Goal: Use online tool/utility: Utilize a website feature to perform a specific function

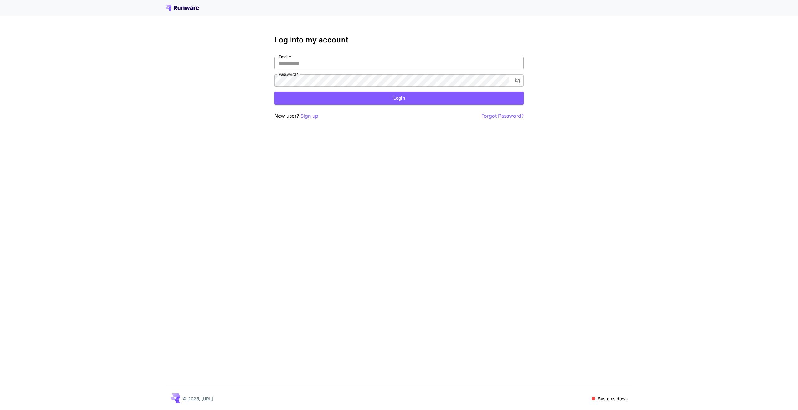
click at [335, 61] on input "Email   *" at bounding box center [399, 63] width 250 height 12
click at [334, 61] on input "Email   *" at bounding box center [399, 63] width 250 height 12
click at [311, 114] on p "Sign up" at bounding box center [310, 116] width 18 height 8
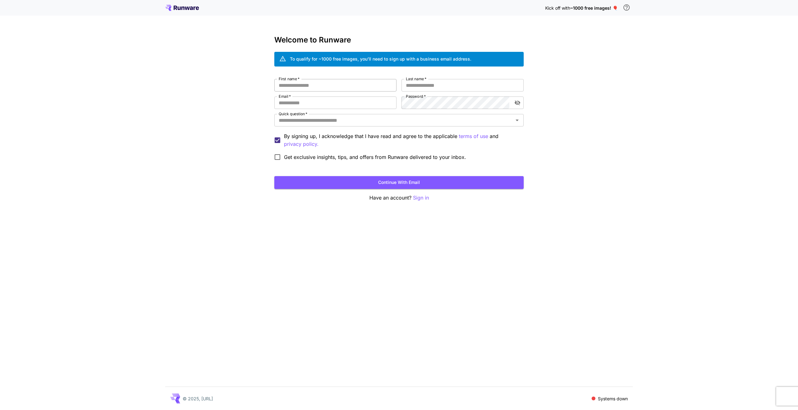
click at [326, 81] on input "First name   *" at bounding box center [335, 85] width 122 height 12
type input "******"
type input "***"
type input "**********"
type input "*******"
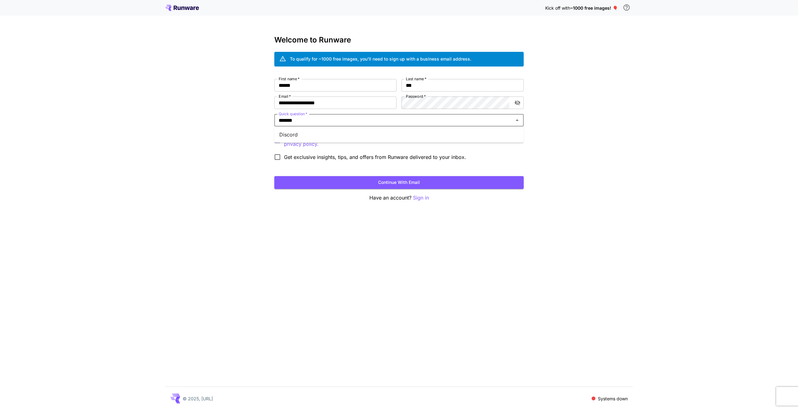
click at [328, 138] on li "Discord" at bounding box center [399, 134] width 250 height 11
click at [396, 181] on button "Continue with email" at bounding box center [399, 182] width 250 height 13
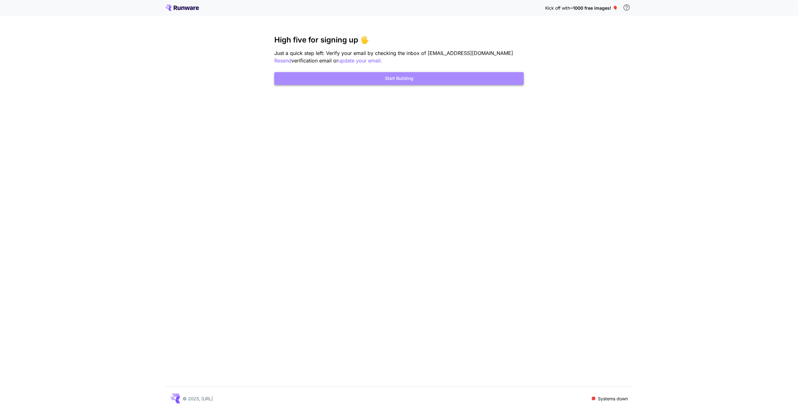
click at [393, 80] on button "Start Building" at bounding box center [399, 78] width 250 height 13
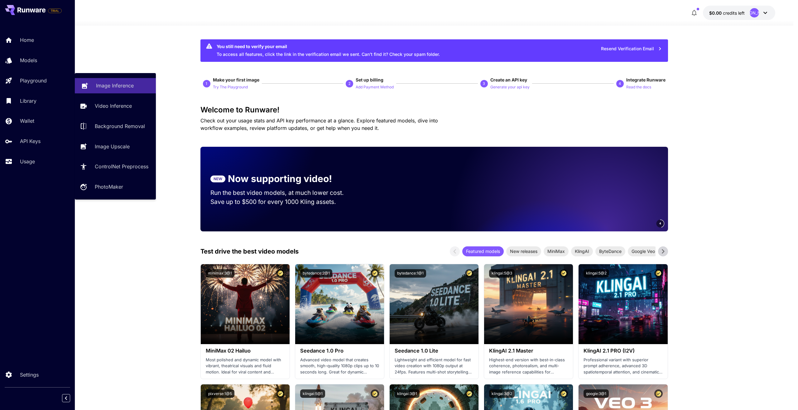
click at [118, 84] on p "Image Inference" at bounding box center [115, 85] width 38 height 7
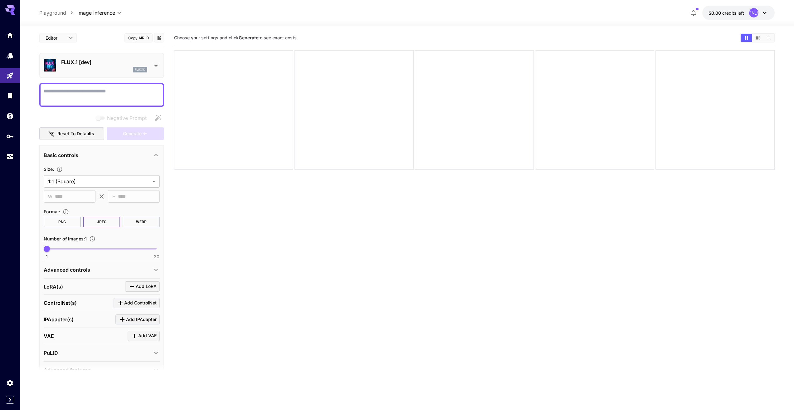
click at [92, 68] on div "flux1d" at bounding box center [104, 70] width 86 height 6
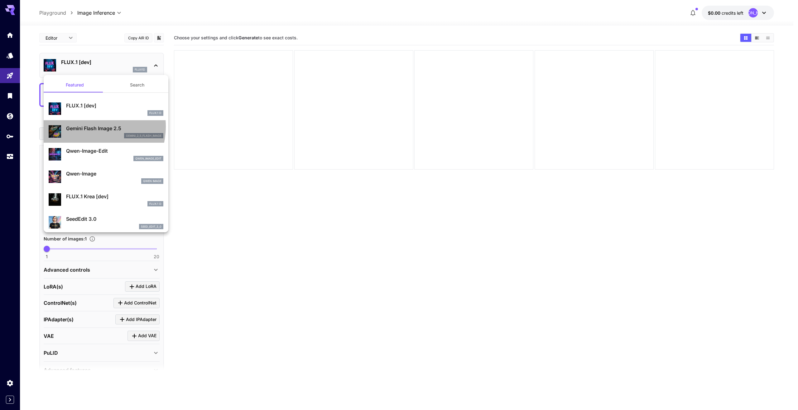
click at [89, 126] on p "Gemini Flash Image 2.5" at bounding box center [114, 127] width 97 height 7
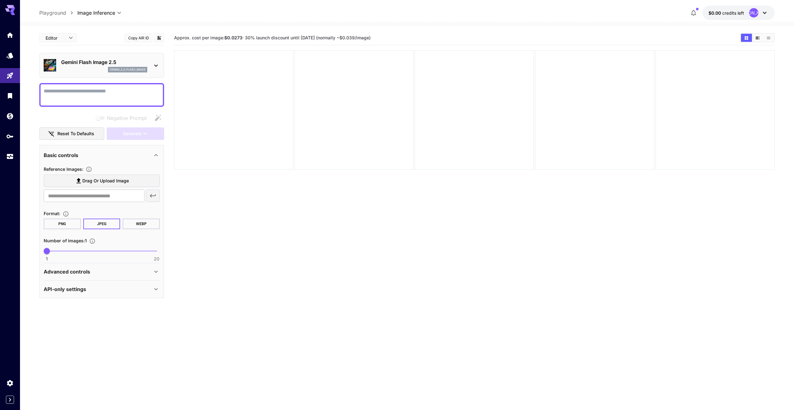
click at [86, 180] on span "Drag or upload image" at bounding box center [105, 181] width 46 height 8
click at [0, 0] on input "Drag or upload image" at bounding box center [0, 0] width 0 height 0
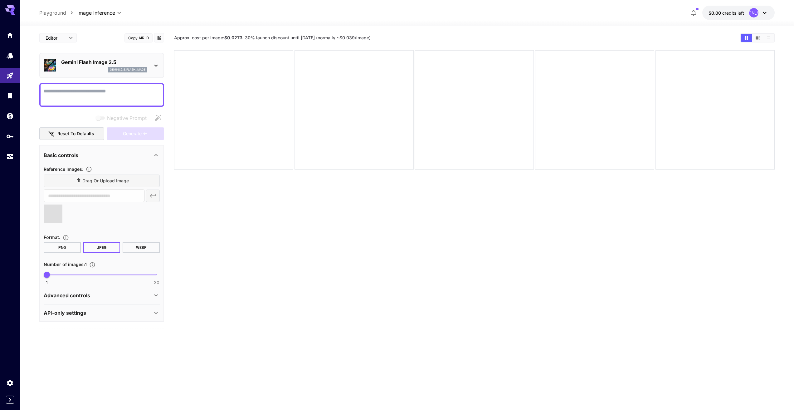
click at [84, 86] on div at bounding box center [101, 95] width 125 height 24
click at [84, 90] on textarea "Negative Prompt" at bounding box center [102, 94] width 116 height 15
type textarea "**"
type input "**********"
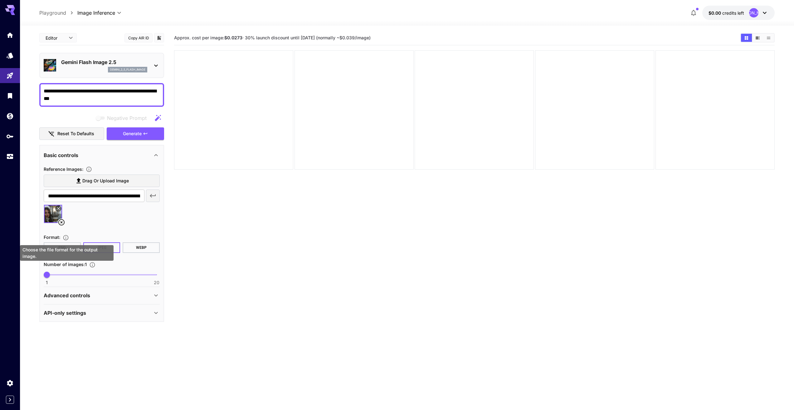
type textarea "**********"
click at [59, 249] on div "Choose the file format for the output image." at bounding box center [67, 253] width 94 height 16
click at [64, 246] on button "PNG" at bounding box center [62, 247] width 37 height 11
click at [138, 132] on span "Generate" at bounding box center [132, 134] width 19 height 8
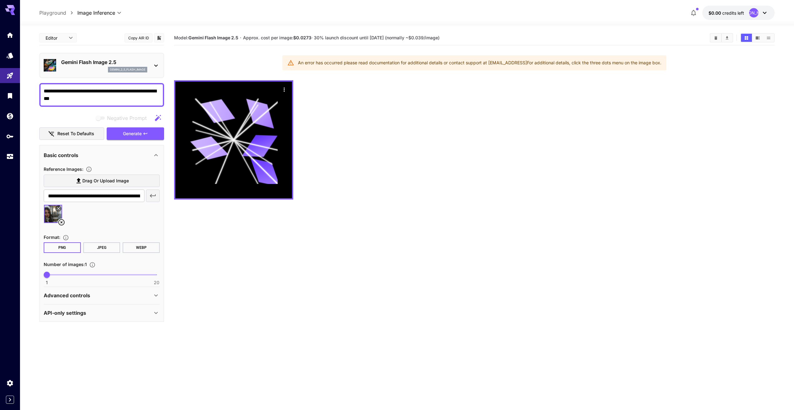
click at [75, 294] on p "Advanced controls" at bounding box center [67, 294] width 46 height 7
click at [744, 11] on span "credits left" at bounding box center [733, 12] width 22 height 5
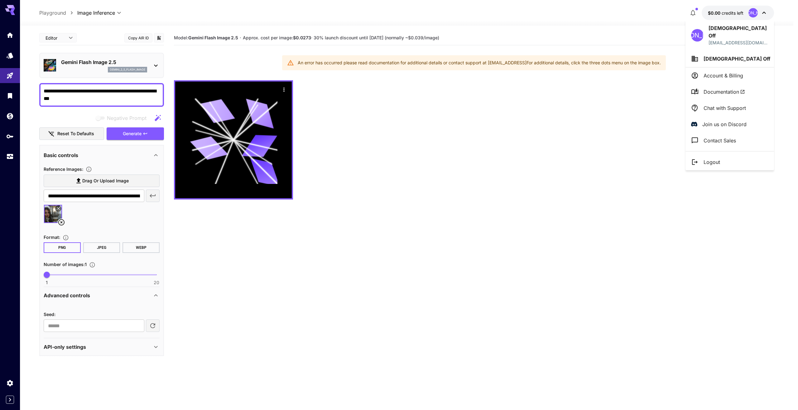
click at [741, 10] on div at bounding box center [399, 205] width 798 height 410
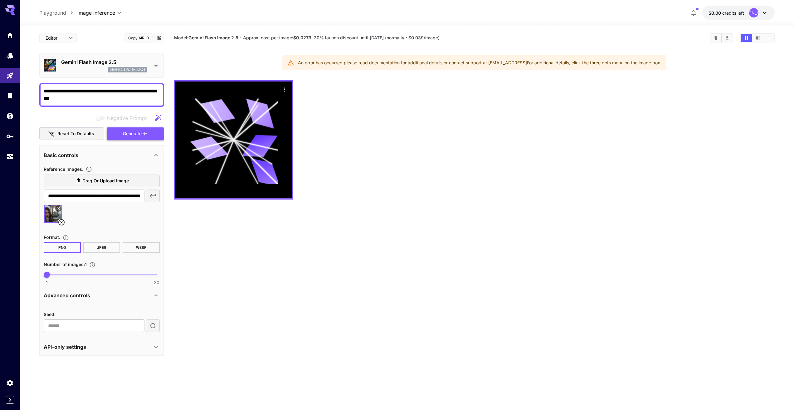
click at [140, 133] on span "Generate" at bounding box center [132, 134] width 19 height 8
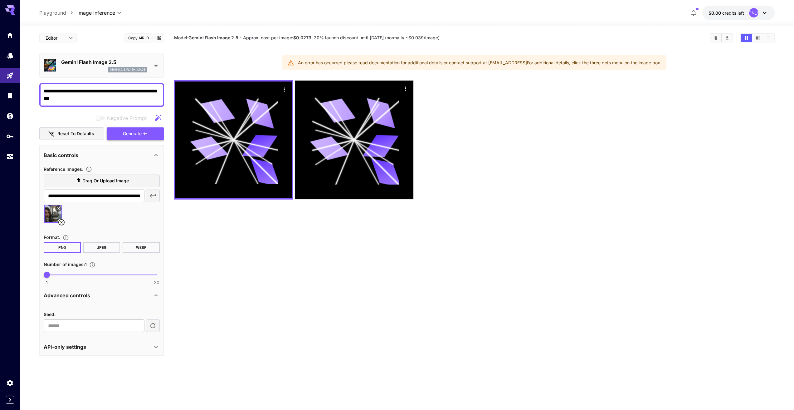
click at [138, 134] on span "Generate" at bounding box center [132, 134] width 19 height 8
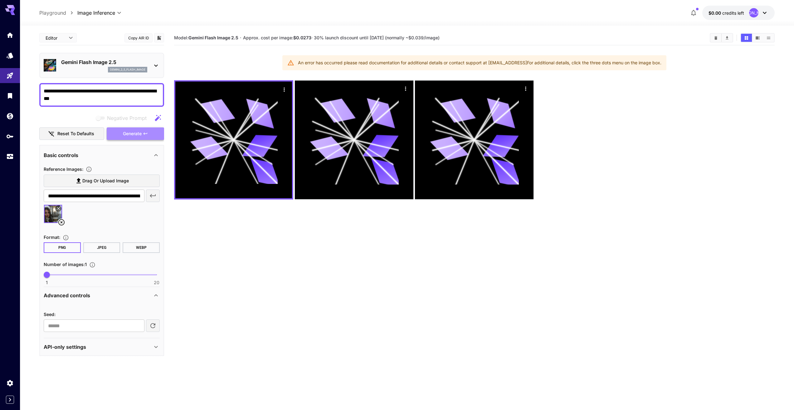
click at [138, 134] on span "Generate" at bounding box center [132, 134] width 19 height 8
click at [134, 133] on span "Generate" at bounding box center [132, 134] width 19 height 8
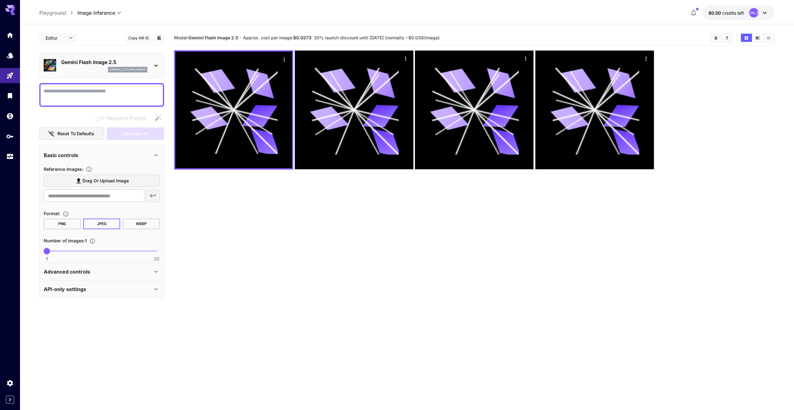
click at [691, 13] on icon "button" at bounding box center [693, 12] width 7 height 7
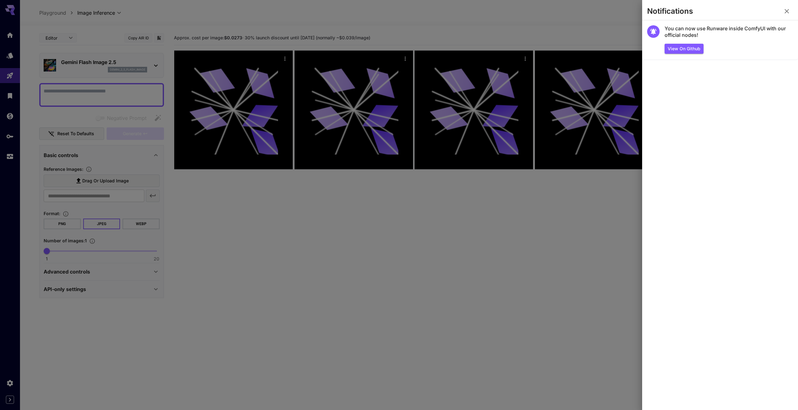
click at [600, 23] on div at bounding box center [399, 205] width 798 height 410
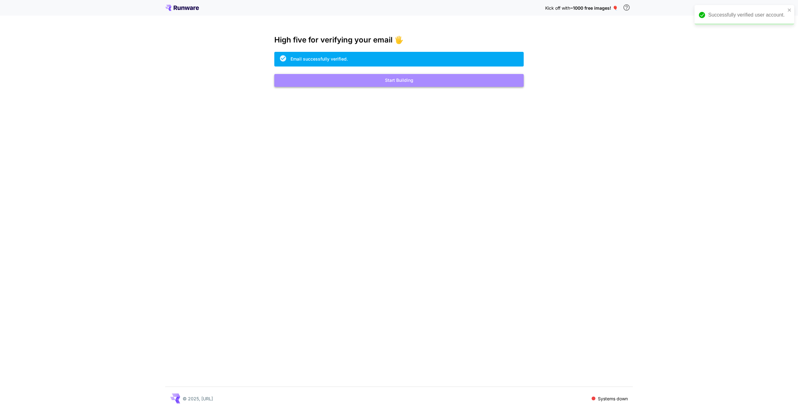
click at [377, 81] on button "Start Building" at bounding box center [399, 80] width 250 height 13
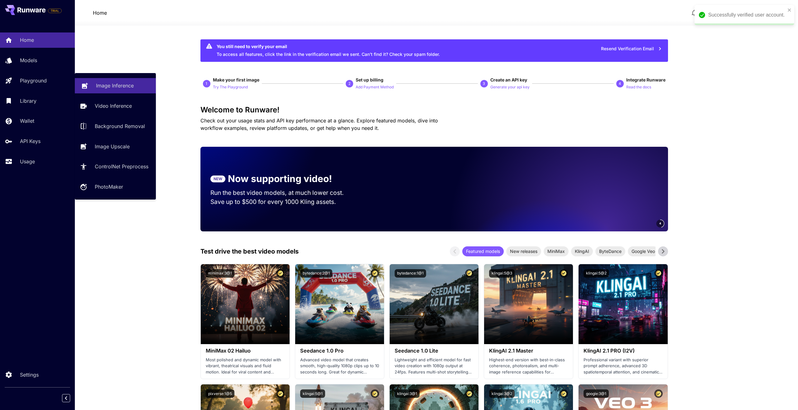
click at [113, 83] on p "Image Inference" at bounding box center [115, 85] width 38 height 7
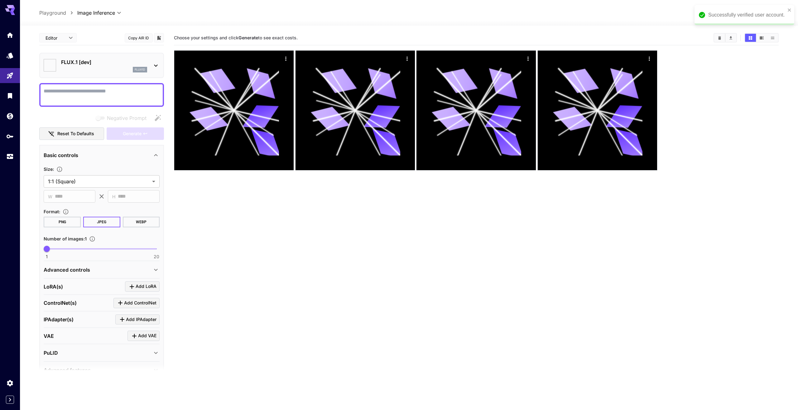
type input "**********"
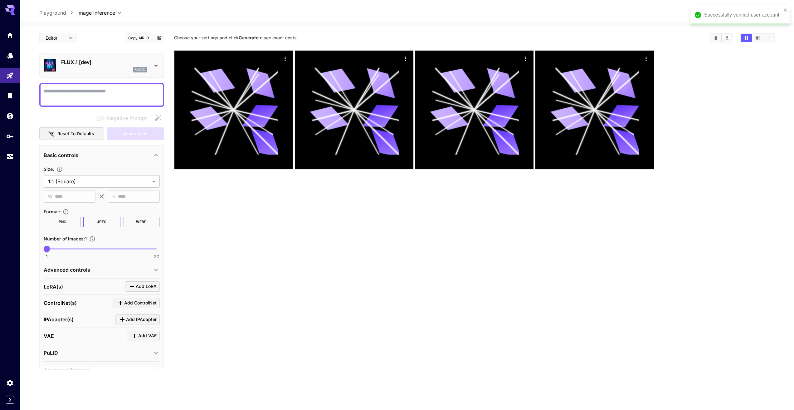
click at [107, 64] on p "FLUX.1 [dev]" at bounding box center [104, 61] width 86 height 7
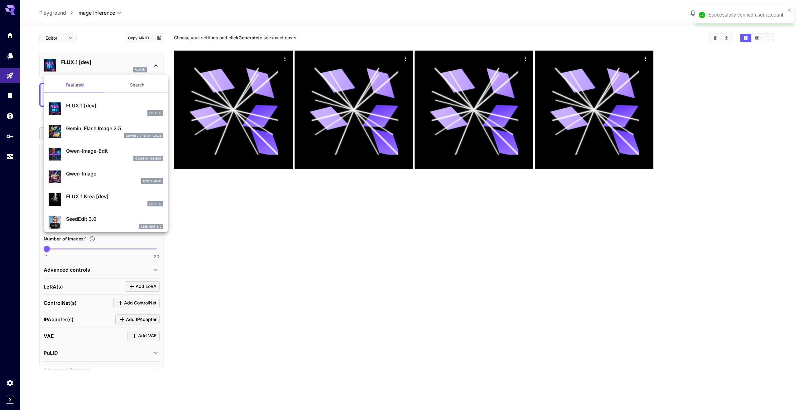
click at [96, 133] on div "gemini_2_5_flash_image" at bounding box center [114, 136] width 97 height 6
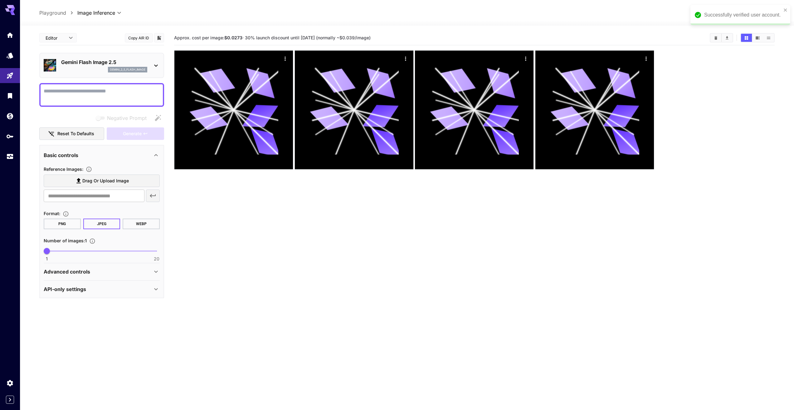
click at [78, 98] on textarea "Negative Prompt" at bounding box center [102, 94] width 116 height 15
click at [94, 182] on span "Drag or upload image" at bounding box center [105, 181] width 46 height 8
click at [0, 0] on input "Drag or upload image" at bounding box center [0, 0] width 0 height 0
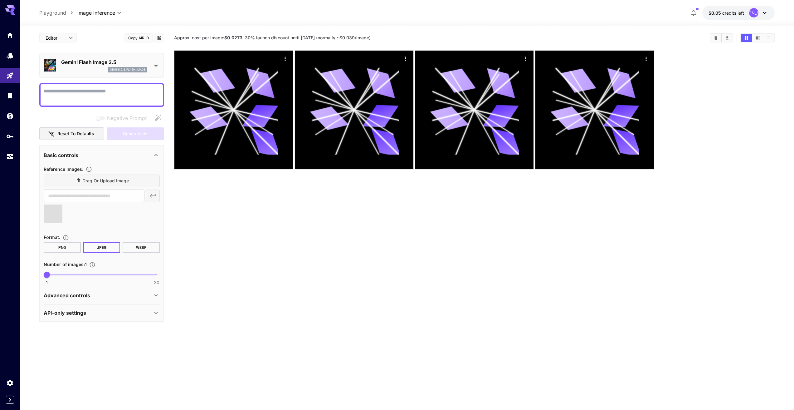
click at [94, 95] on textarea "Negative Prompt" at bounding box center [102, 94] width 116 height 15
type textarea "********"
type input "**********"
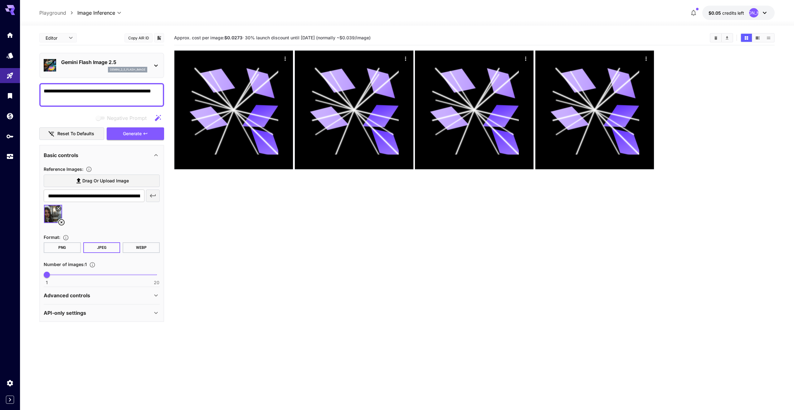
click at [65, 246] on button "PNG" at bounding box center [62, 247] width 37 height 11
click at [144, 135] on icon "button" at bounding box center [145, 133] width 5 height 5
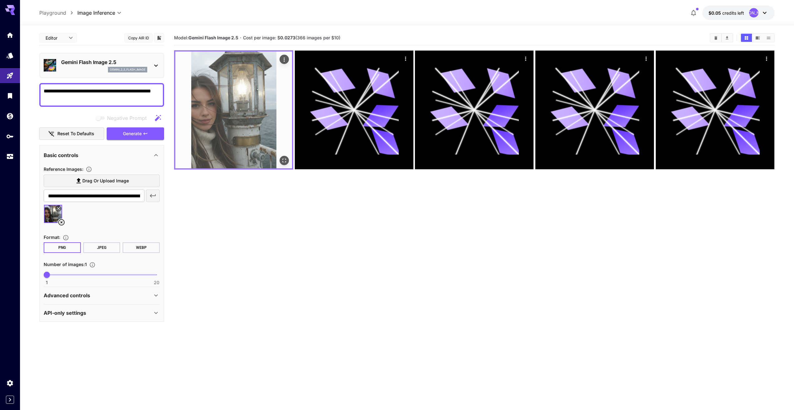
click at [235, 113] on img at bounding box center [233, 109] width 117 height 117
click at [282, 160] on icon "Open in fullscreen" at bounding box center [284, 160] width 6 height 6
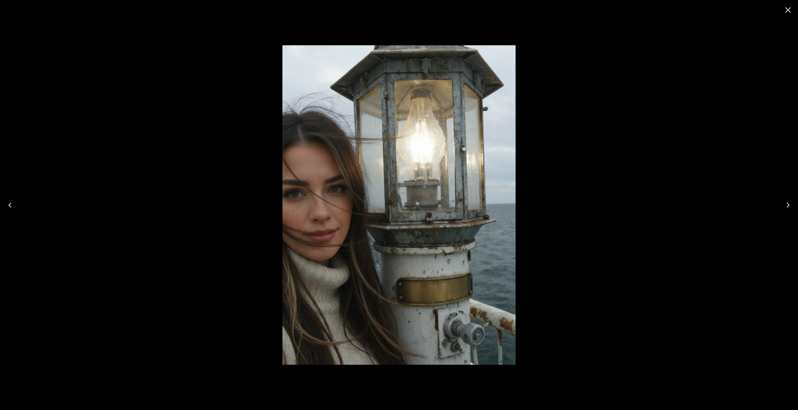
click at [790, 9] on icon "Close" at bounding box center [789, 10] width 6 height 6
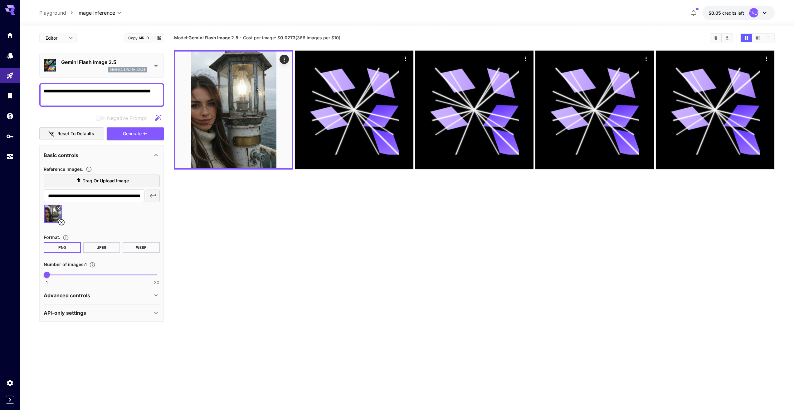
click at [104, 93] on textarea "**********" at bounding box center [102, 94] width 116 height 15
type textarea "**********"
click at [137, 131] on span "Generate" at bounding box center [132, 134] width 19 height 8
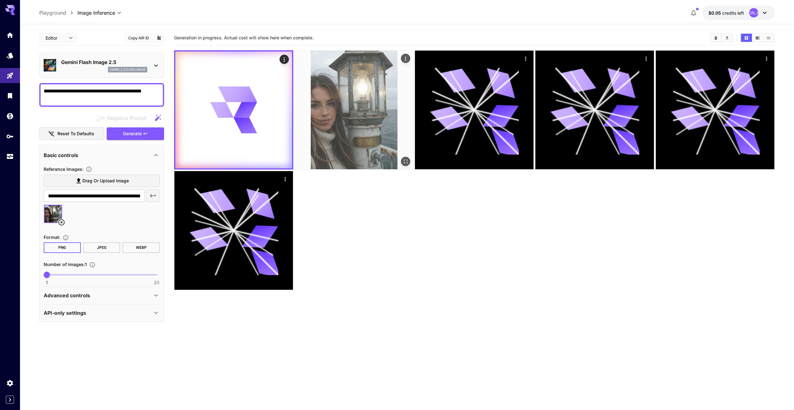
click at [338, 111] on img at bounding box center [354, 110] width 119 height 119
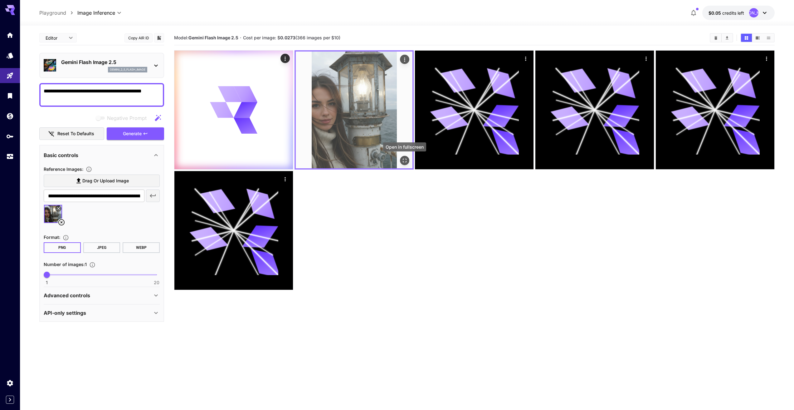
click at [405, 159] on icon "Open in fullscreen" at bounding box center [404, 160] width 6 height 6
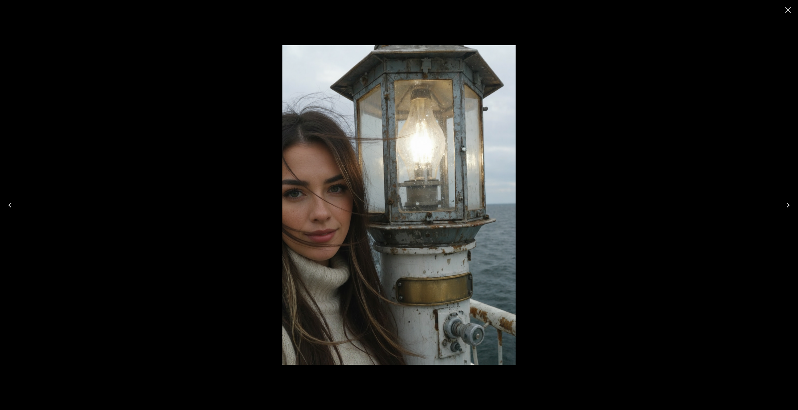
click at [787, 9] on icon "Close" at bounding box center [788, 10] width 10 height 10
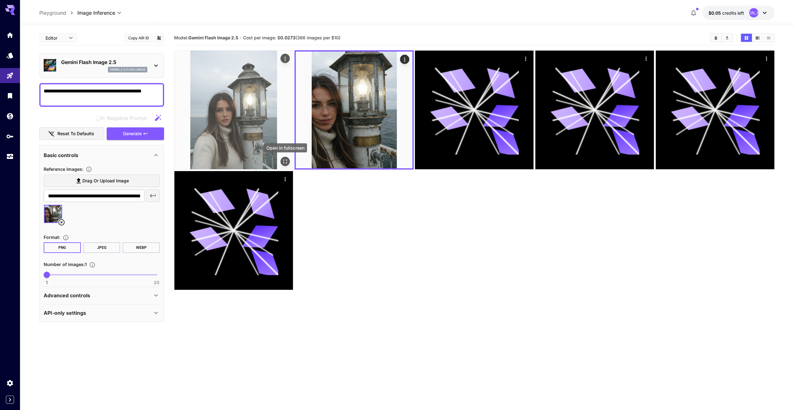
click at [285, 162] on icon "Open in fullscreen" at bounding box center [285, 161] width 6 height 6
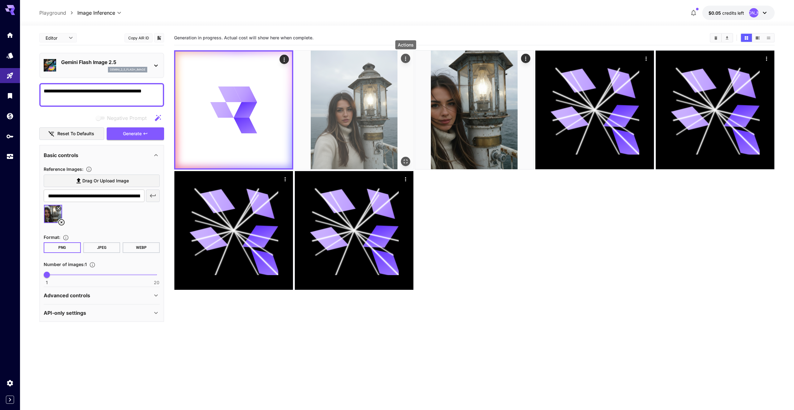
click at [407, 59] on icon "Actions" at bounding box center [405, 59] width 6 height 6
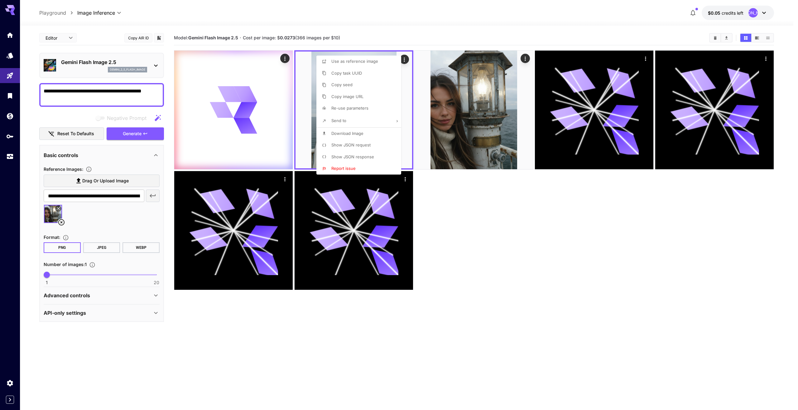
click at [473, 200] on div at bounding box center [399, 205] width 798 height 410
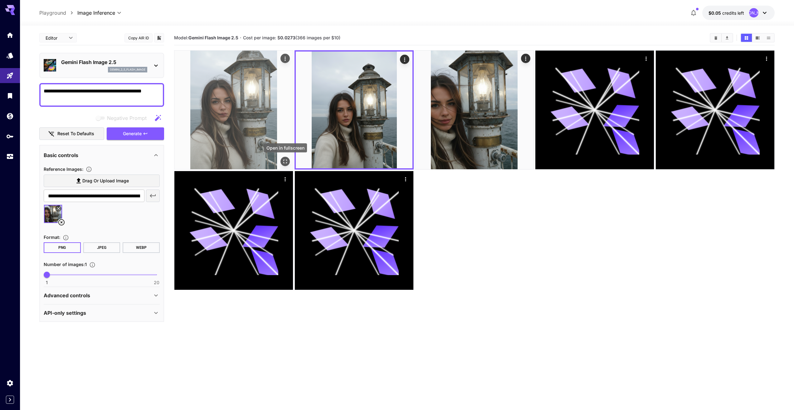
click at [286, 162] on icon "Open in fullscreen" at bounding box center [285, 161] width 6 height 6
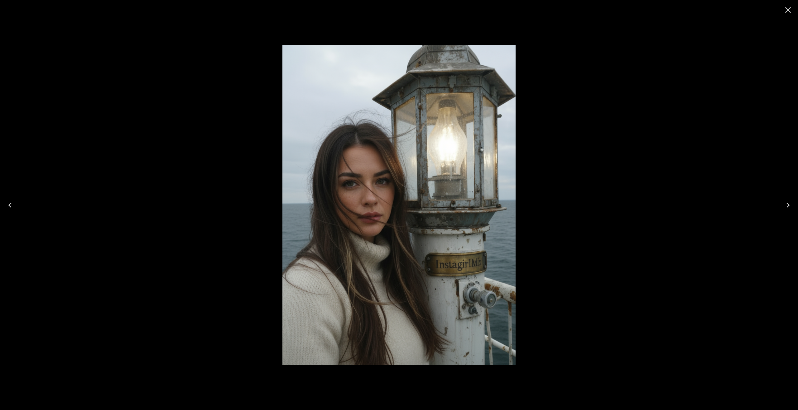
click at [785, 10] on icon "Close" at bounding box center [788, 10] width 10 height 10
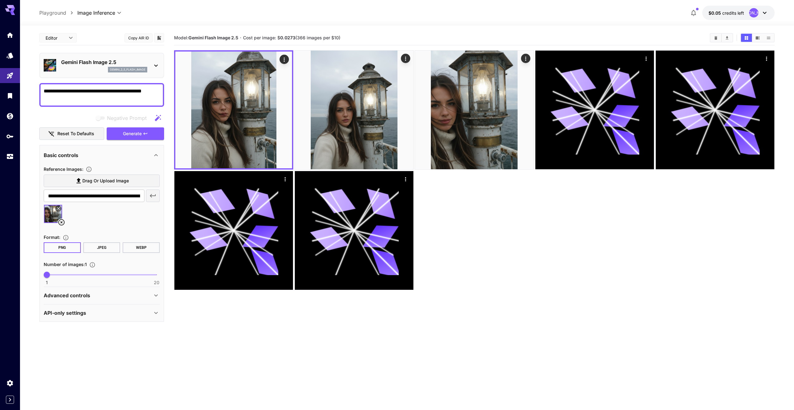
click at [115, 87] on textarea "**********" at bounding box center [102, 94] width 116 height 15
type textarea "**********"
click at [133, 132] on span "Generate" at bounding box center [132, 134] width 19 height 8
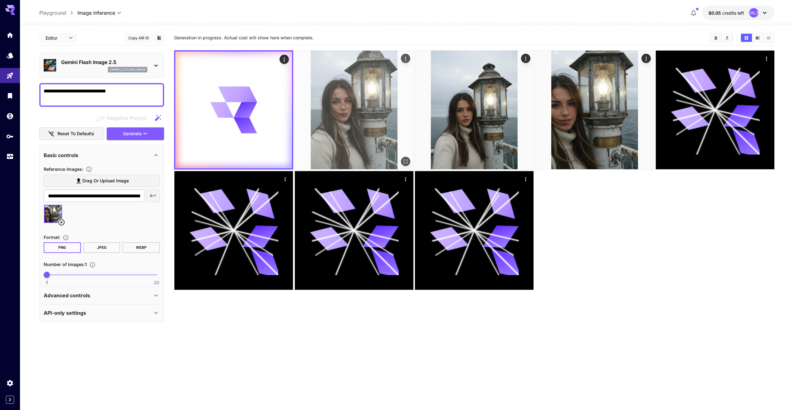
click at [351, 98] on img at bounding box center [354, 110] width 119 height 119
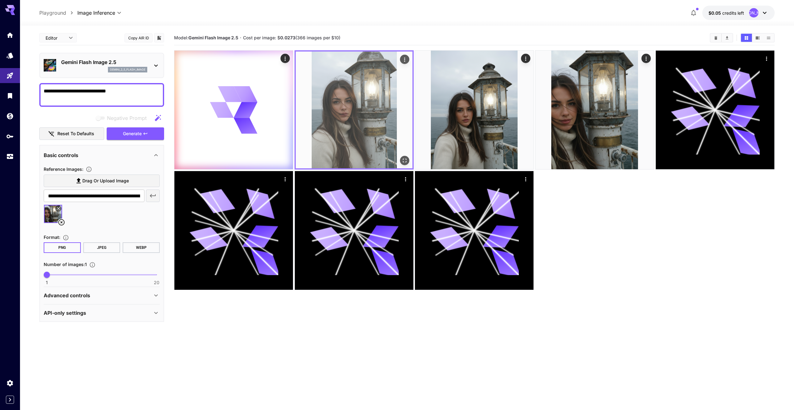
click at [406, 158] on icon "Open in fullscreen" at bounding box center [404, 160] width 6 height 6
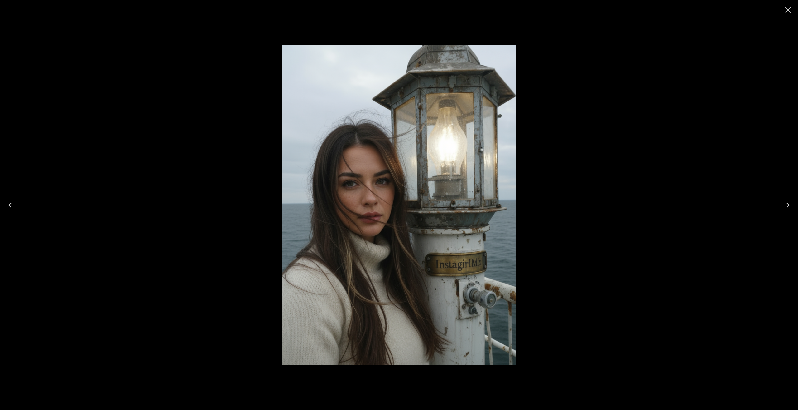
click at [793, 8] on icon "Close" at bounding box center [788, 10] width 10 height 10
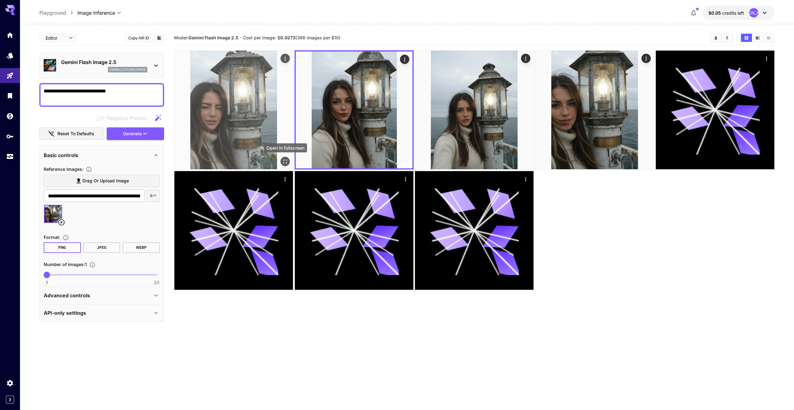
click at [285, 161] on icon "Open in fullscreen" at bounding box center [285, 161] width 6 height 6
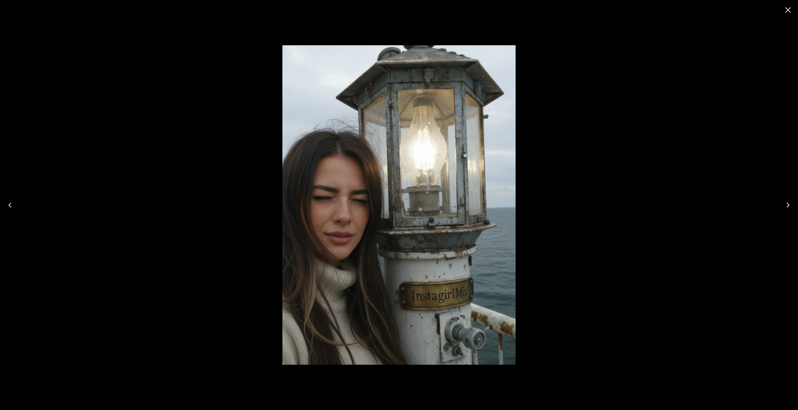
click at [792, 9] on icon "Close" at bounding box center [788, 10] width 10 height 10
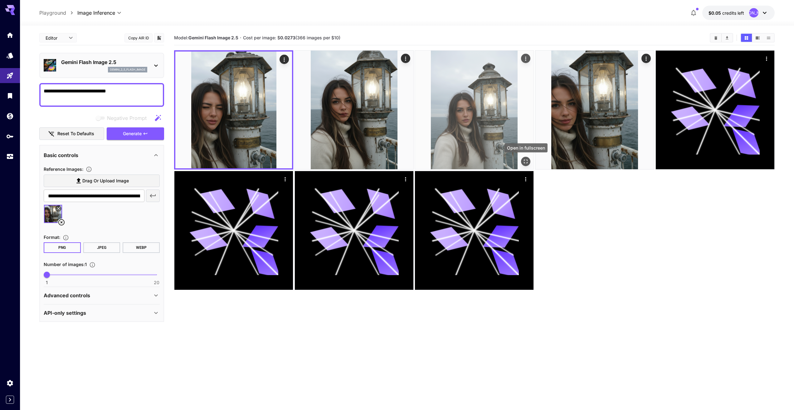
click at [526, 161] on icon "Open in fullscreen" at bounding box center [526, 161] width 6 height 6
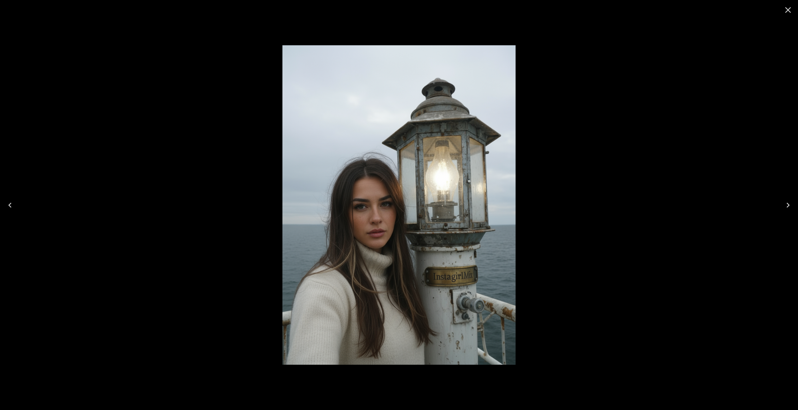
click at [786, 11] on icon "Close" at bounding box center [788, 10] width 10 height 10
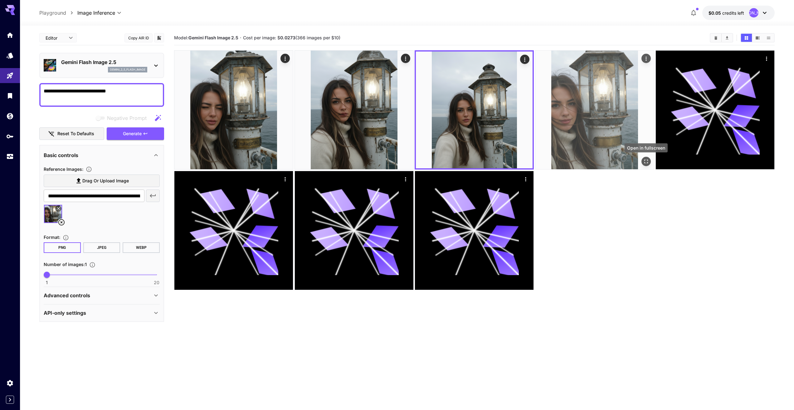
click at [649, 162] on icon "Open in fullscreen" at bounding box center [646, 161] width 6 height 6
